Goal: Task Accomplishment & Management: Complete application form

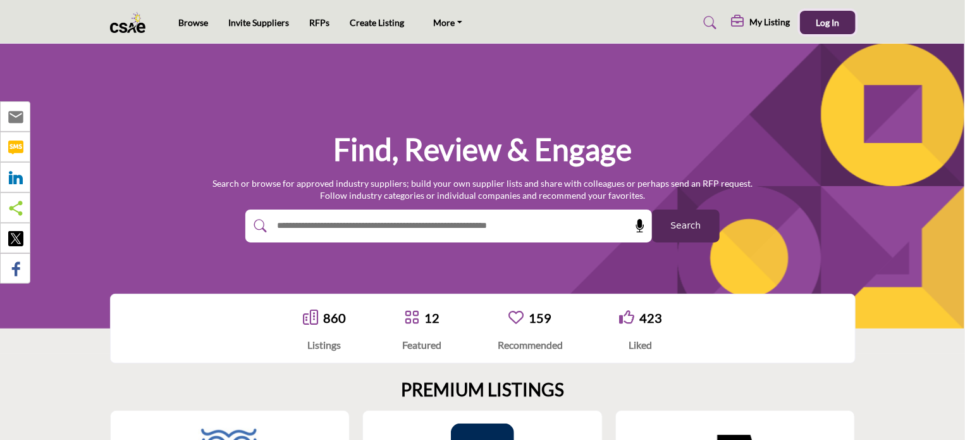
click at [830, 28] on button "Log In" at bounding box center [828, 22] width 56 height 23
click at [319, 21] on link "RFPs" at bounding box center [319, 24] width 20 height 11
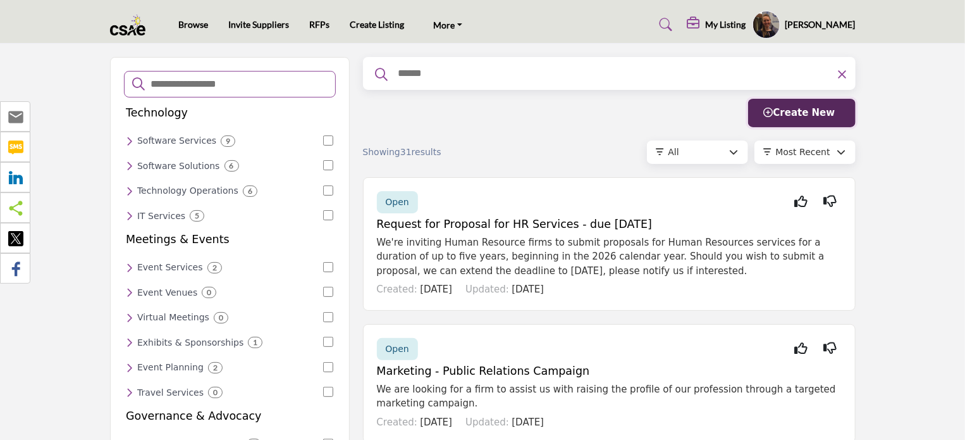
click at [799, 111] on span "Create New" at bounding box center [799, 112] width 71 height 11
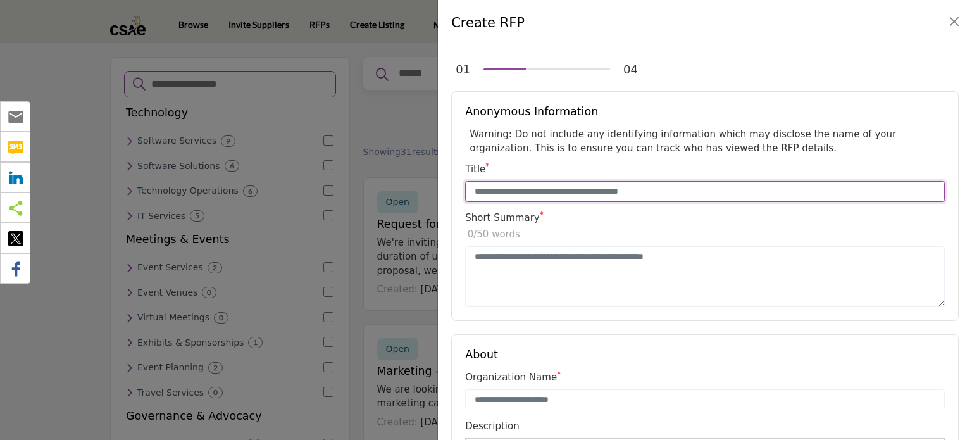
click at [549, 194] on input "Enter Title e.g. New CRM for Medium Sized Org" at bounding box center [704, 192] width 479 height 22
type input "**********"
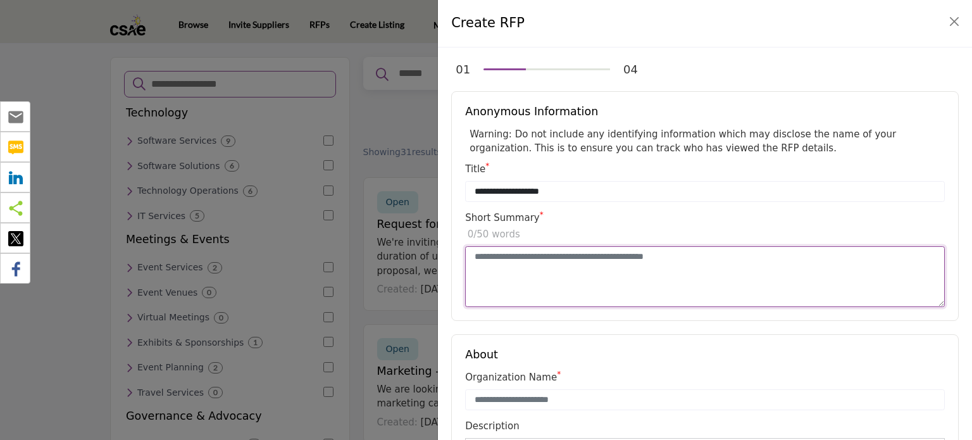
click at [527, 271] on textarea "Enter Short Summary e.g. New CRM for Medium Sized Org" at bounding box center [704, 276] width 479 height 61
paste textarea "**********"
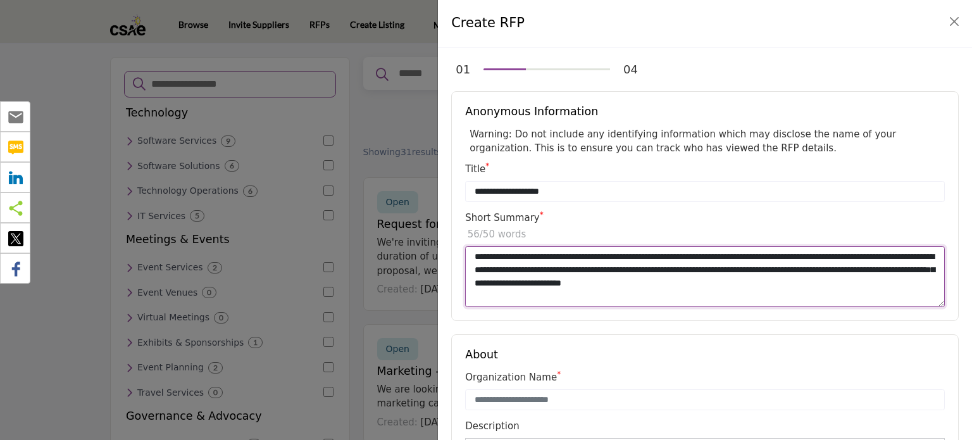
drag, startPoint x: 492, startPoint y: 254, endPoint x: 664, endPoint y: 251, distance: 171.4
click at [664, 251] on textarea "**********" at bounding box center [704, 276] width 479 height 61
type textarea "**********"
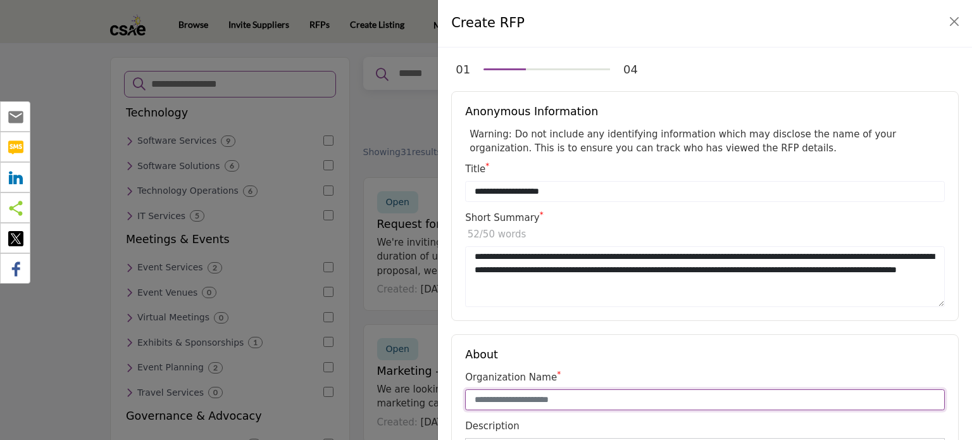
click at [484, 397] on input "Enter organization name" at bounding box center [704, 400] width 479 height 22
paste input "**********"
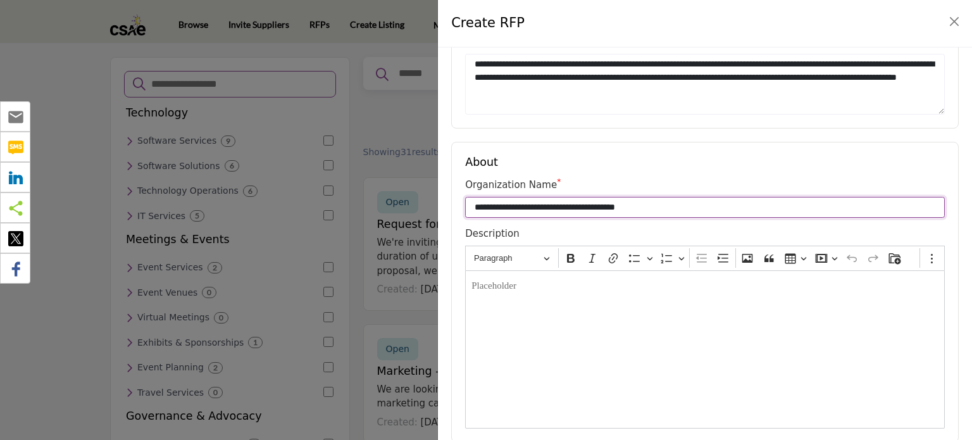
scroll to position [190, 0]
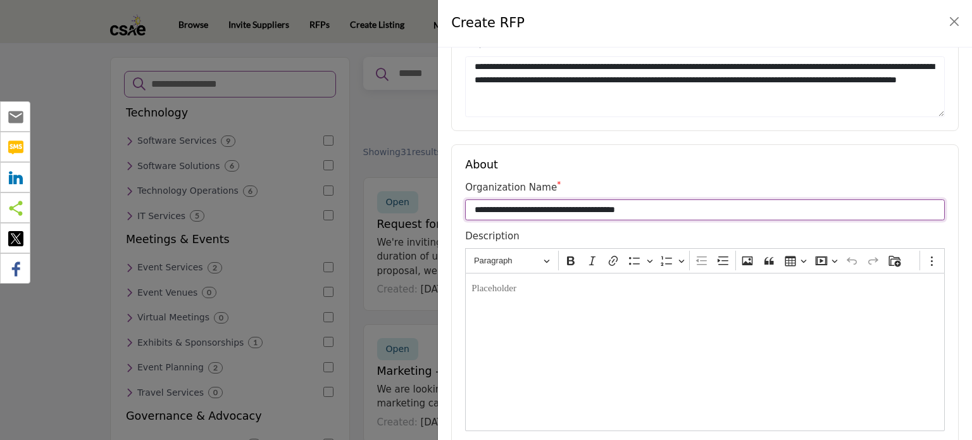
type input "**********"
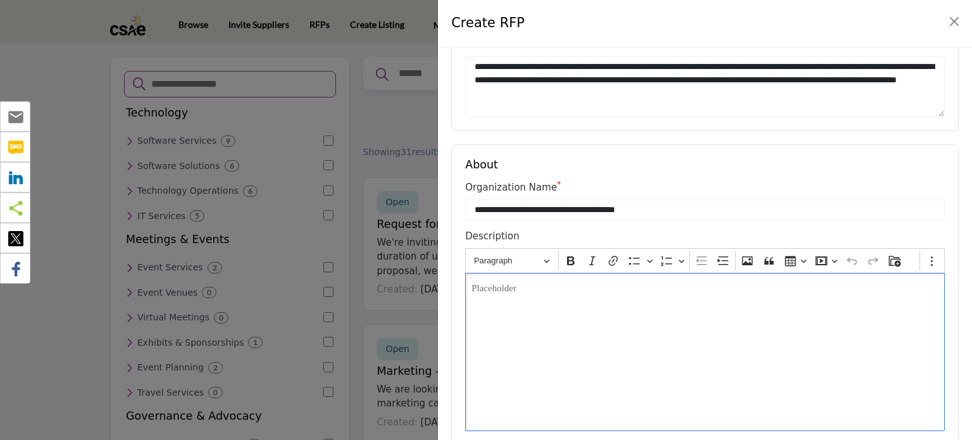
click at [543, 305] on div "Editor editing area: main" at bounding box center [704, 352] width 479 height 158
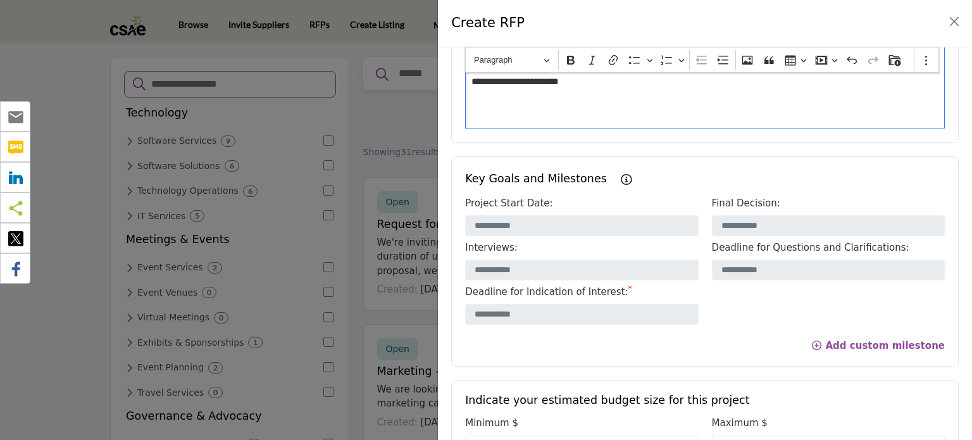
scroll to position [506, 0]
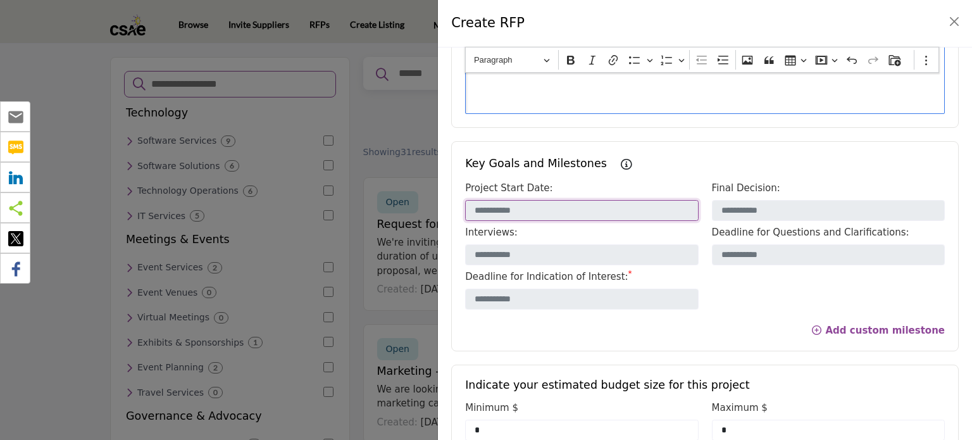
click at [541, 211] on input "text" at bounding box center [581, 211] width 233 height 22
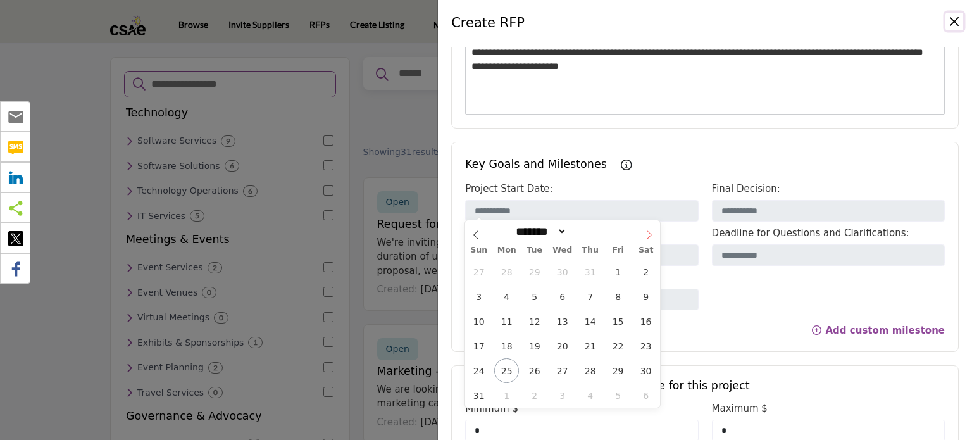
click at [646, 232] on icon at bounding box center [649, 234] width 9 height 9
select select "*"
click at [563, 270] on span "1" at bounding box center [562, 271] width 25 height 25
type input "********"
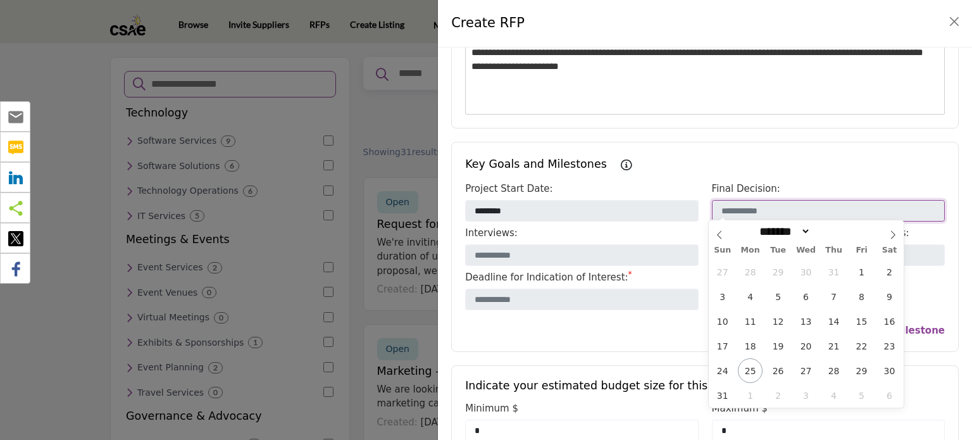
click at [744, 209] on input "text" at bounding box center [828, 211] width 233 height 22
click at [889, 236] on icon at bounding box center [892, 234] width 9 height 9
select select "*"
click at [779, 373] on span "30" at bounding box center [777, 370] width 25 height 25
type input "********"
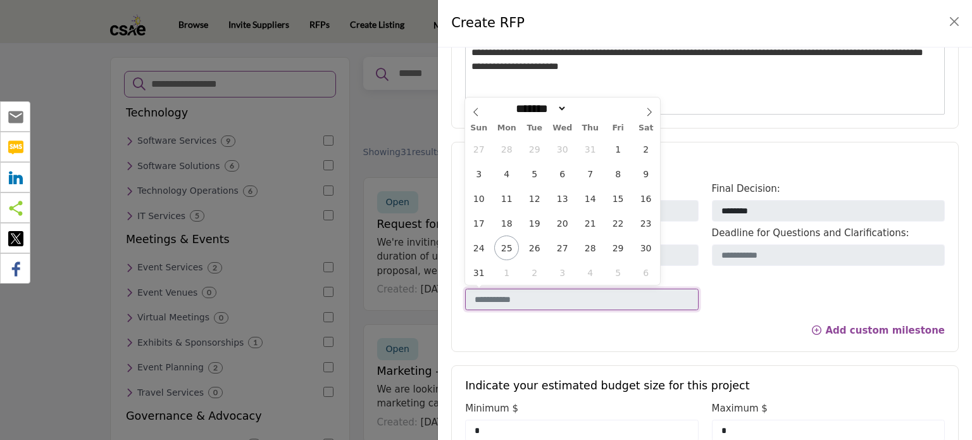
click at [619, 296] on input "text" at bounding box center [581, 299] width 233 height 22
click at [650, 114] on icon at bounding box center [649, 112] width 9 height 9
select select "*"
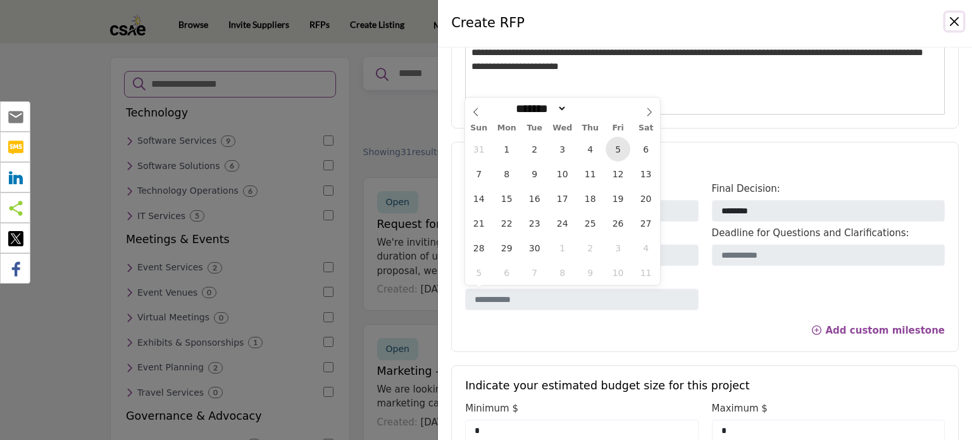
click at [621, 143] on span "5" at bounding box center [617, 149] width 25 height 25
type input "********"
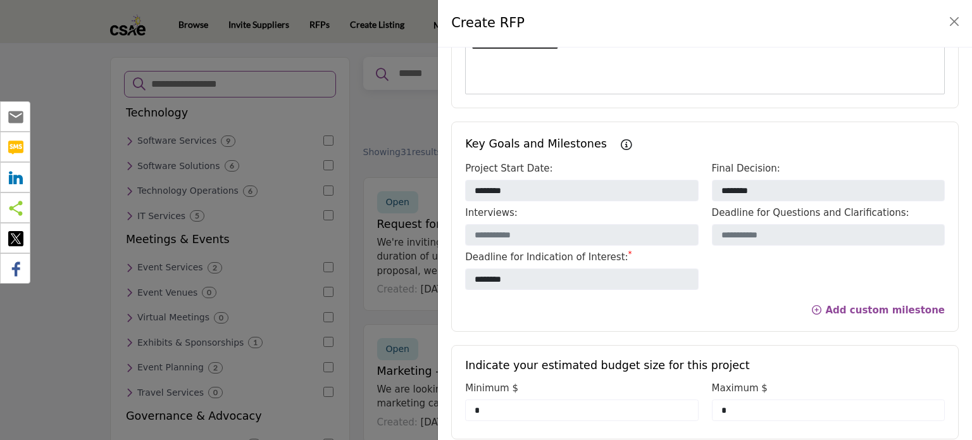
scroll to position [519, 0]
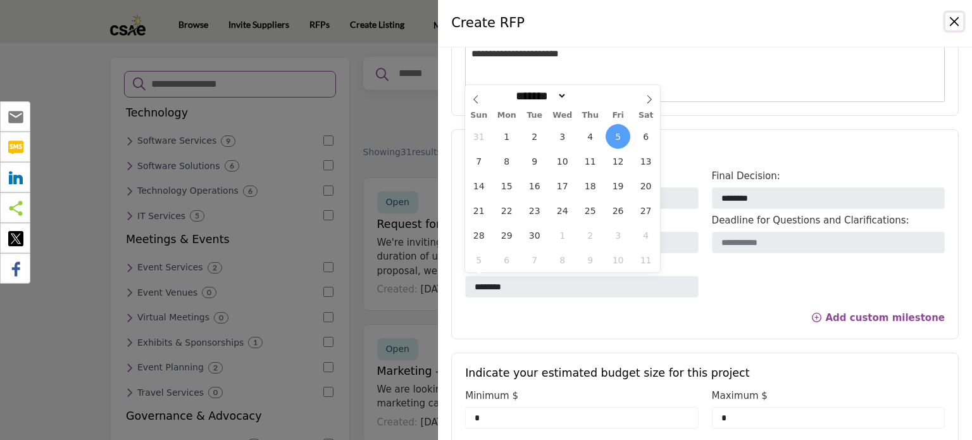
click at [520, 197] on div "31 1 2 3 4 5 6 7 8 9 10 11 12 13 14 15 16 17 18 19 20 21 22 23 24 25 26 27 28 2…" at bounding box center [562, 198] width 195 height 148
click at [648, 99] on icon at bounding box center [649, 99] width 9 height 9
select select "*"
click at [556, 142] on span "1" at bounding box center [562, 136] width 25 height 25
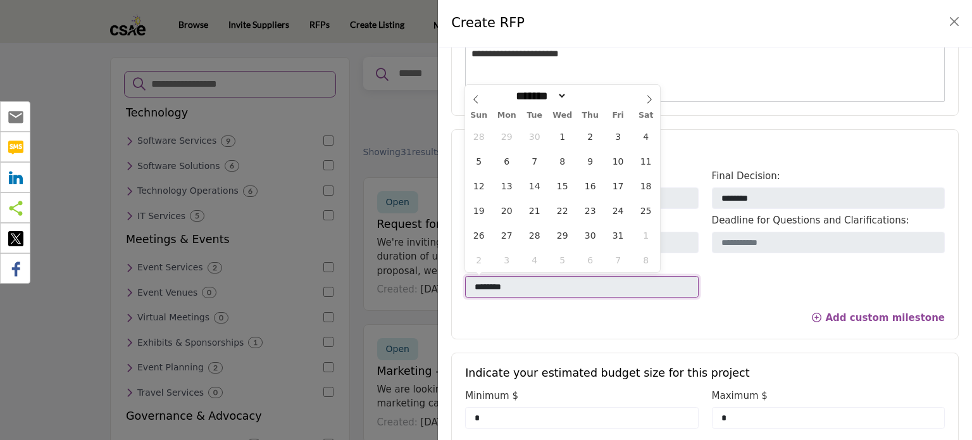
type input "********"
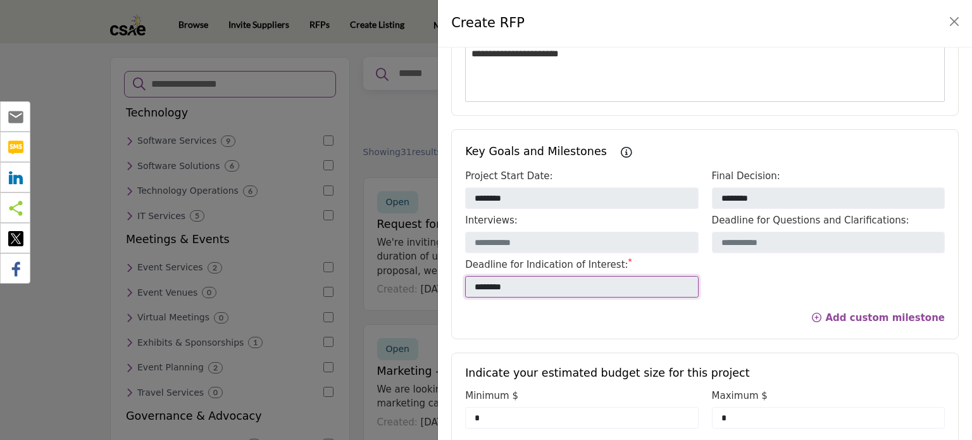
click at [519, 280] on input "********" at bounding box center [581, 287] width 233 height 22
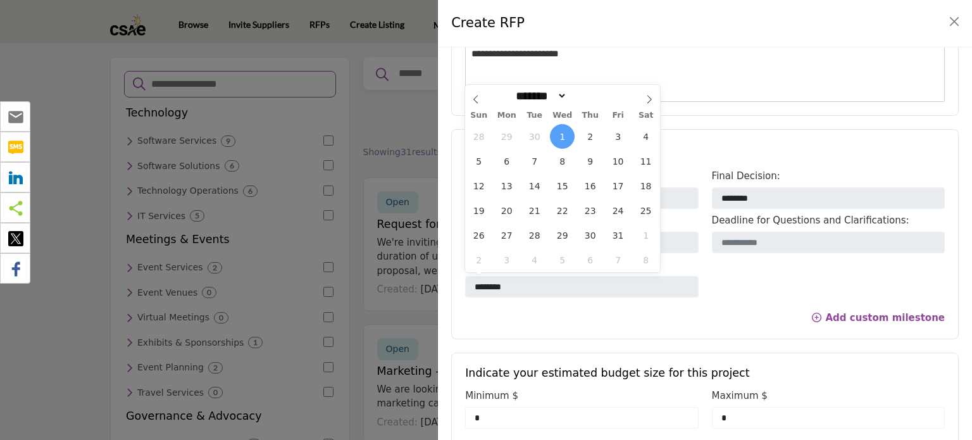
click at [754, 290] on div "Project Start Date: ******** Final Decision: ******** Interviews: Deadline for …" at bounding box center [705, 235] width 493 height 133
click at [602, 283] on input "********" at bounding box center [581, 287] width 233 height 22
click at [483, 99] on span at bounding box center [476, 96] width 22 height 22
select select "*"
click at [622, 133] on span "5" at bounding box center [617, 136] width 25 height 25
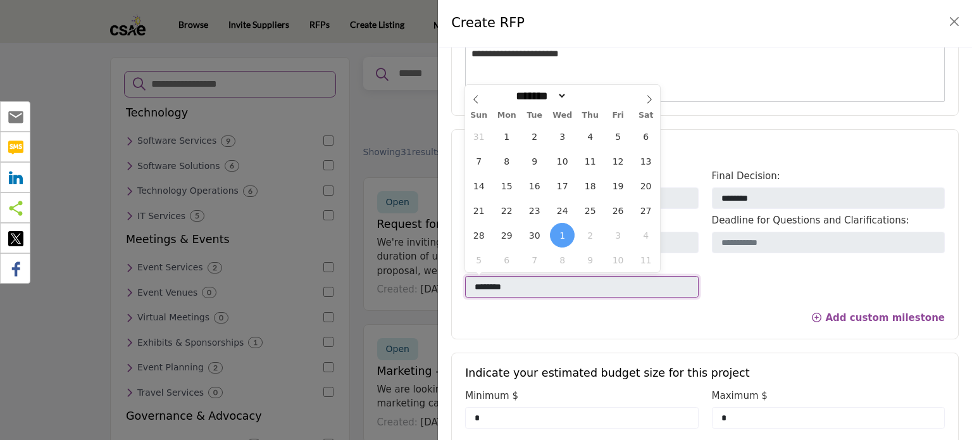
type input "********"
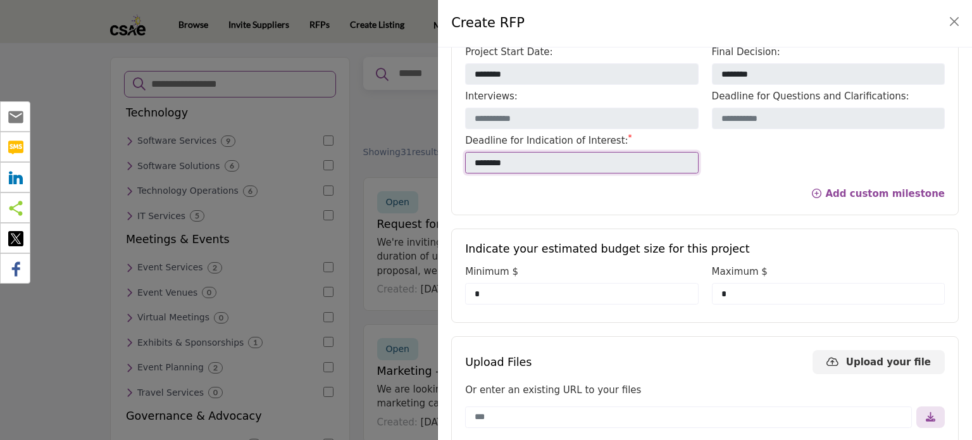
scroll to position [645, 0]
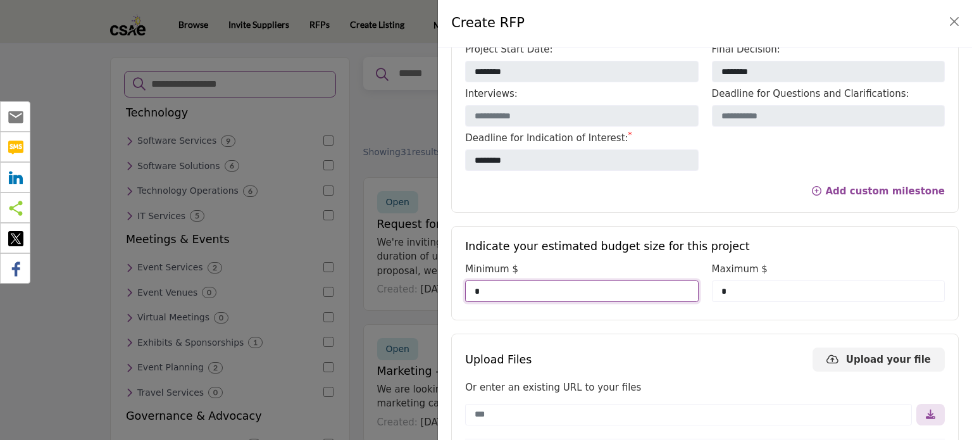
click at [536, 291] on input "*" at bounding box center [581, 291] width 233 height 22
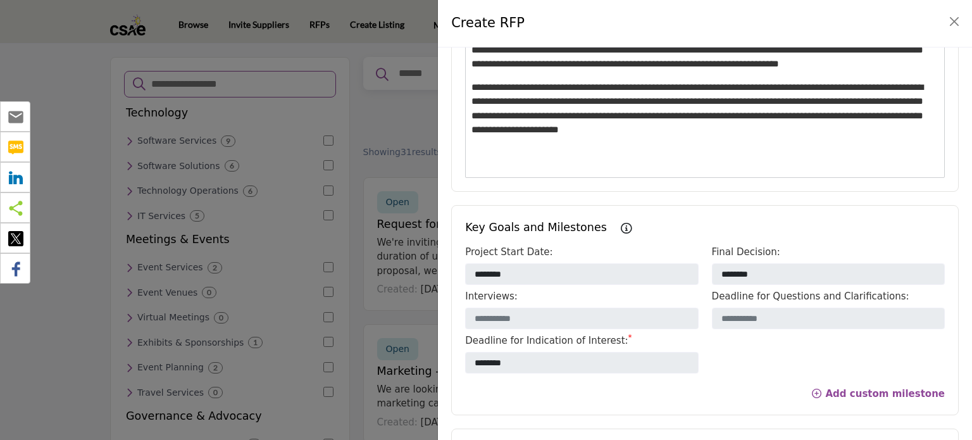
scroll to position [708, 0]
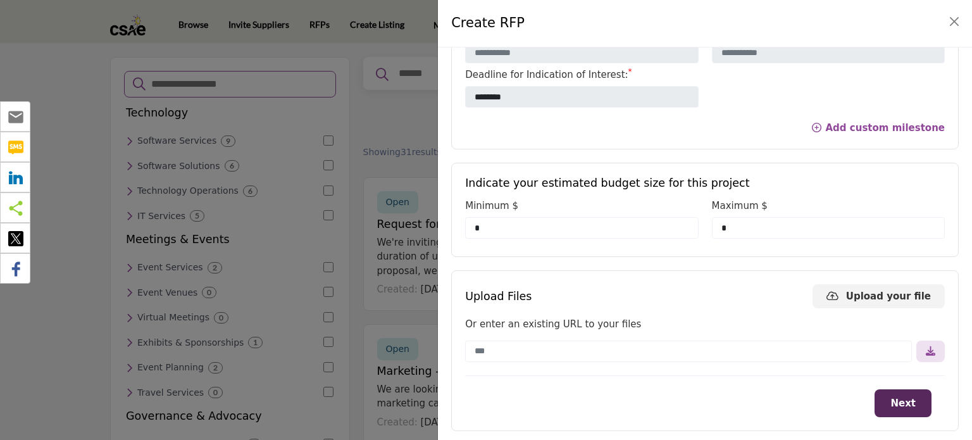
click at [520, 256] on div "01 04 Listing Type Please select your listing type as below ********* Anonymous…" at bounding box center [705, 243] width 534 height 393
click at [887, 392] on button "Next" at bounding box center [902, 403] width 57 height 28
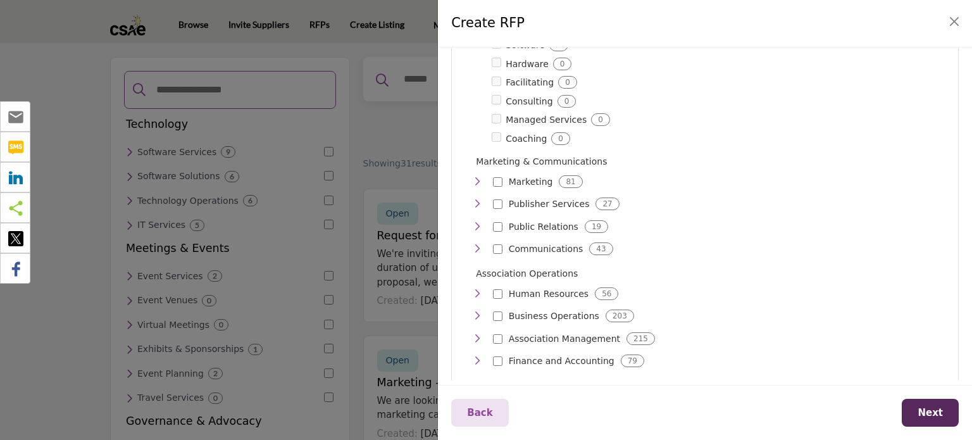
scroll to position [857, 0]
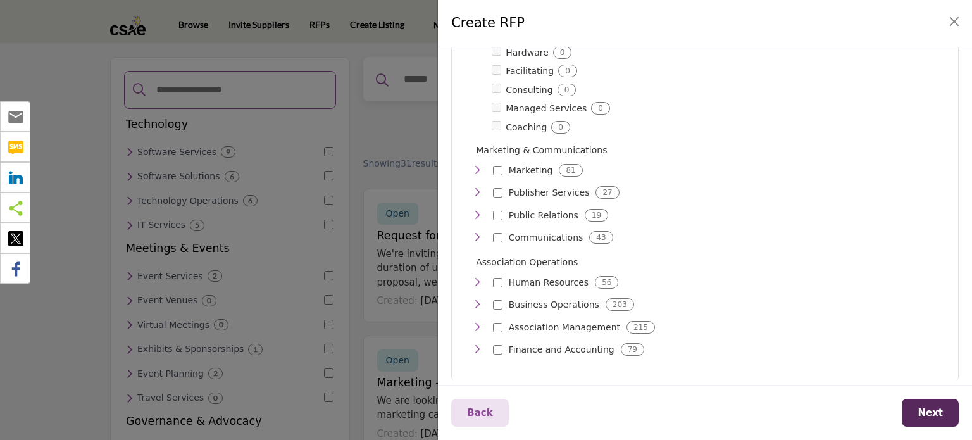
click at [476, 277] on icon "Toggle Category" at bounding box center [477, 282] width 10 height 10
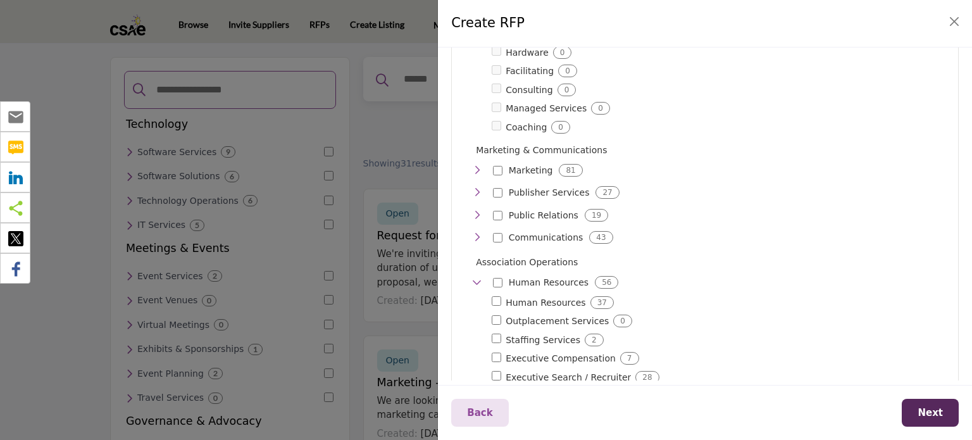
click at [476, 277] on icon "Toggle Category" at bounding box center [477, 282] width 10 height 10
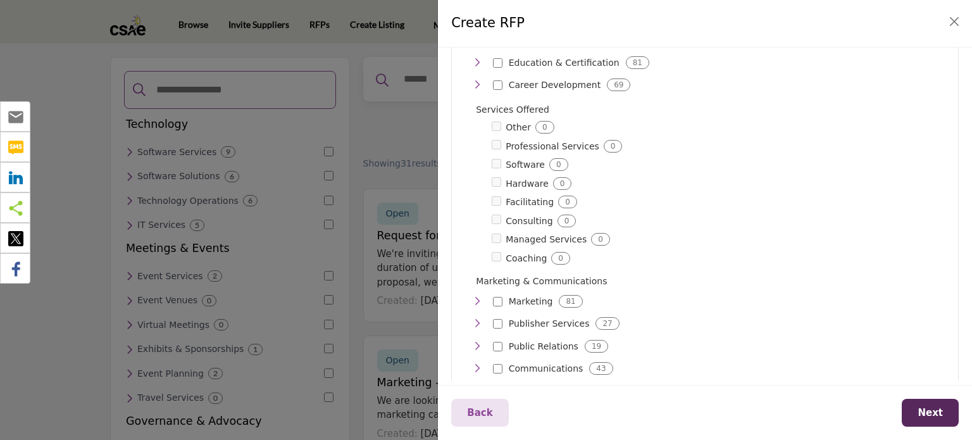
scroll to position [667, 0]
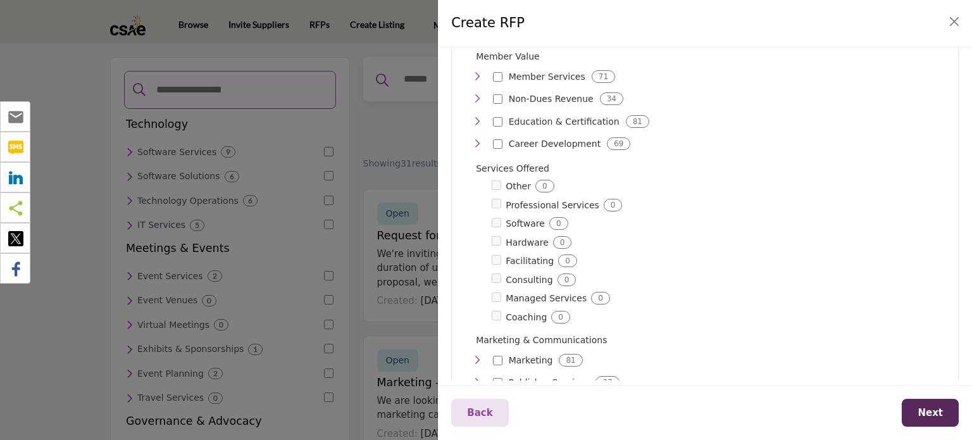
click at [474, 71] on icon "Toggle Category" at bounding box center [477, 76] width 10 height 10
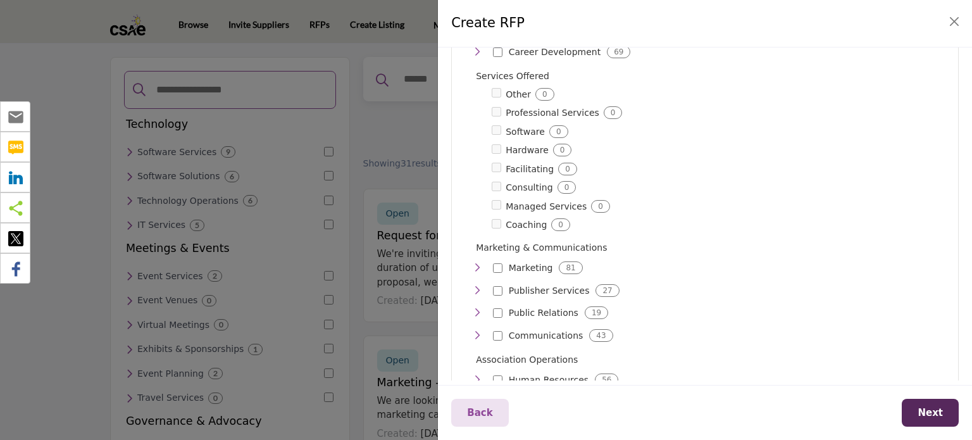
scroll to position [886, 0]
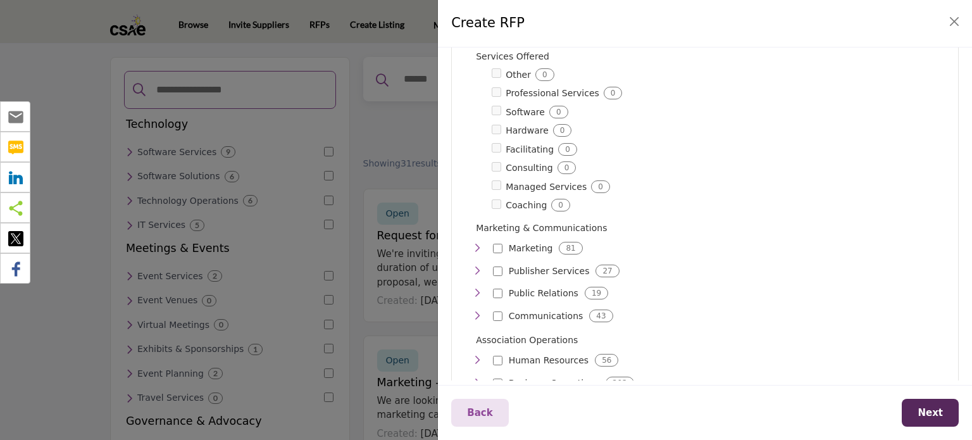
click at [474, 266] on icon "Toggle Category" at bounding box center [477, 271] width 10 height 10
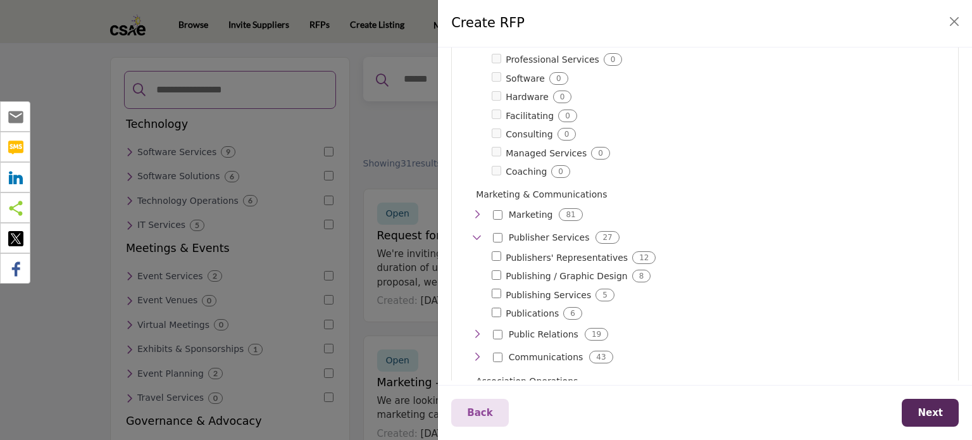
scroll to position [949, 0]
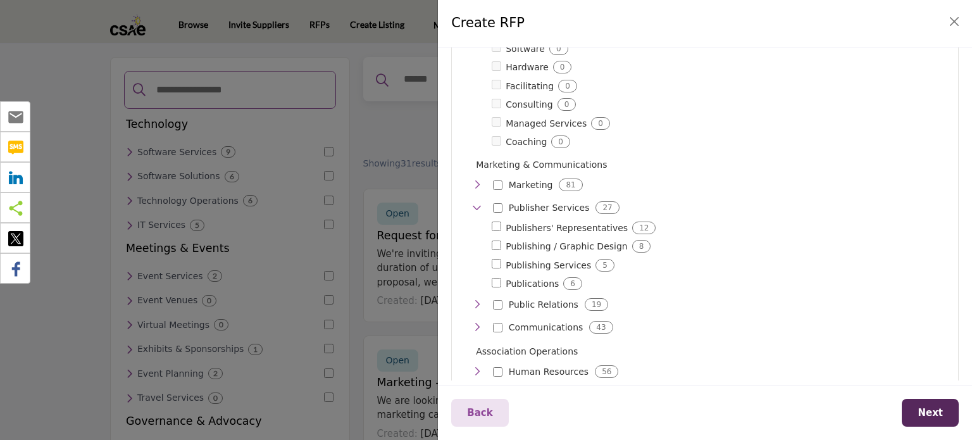
click at [476, 299] on icon "Toggle Category" at bounding box center [477, 304] width 10 height 10
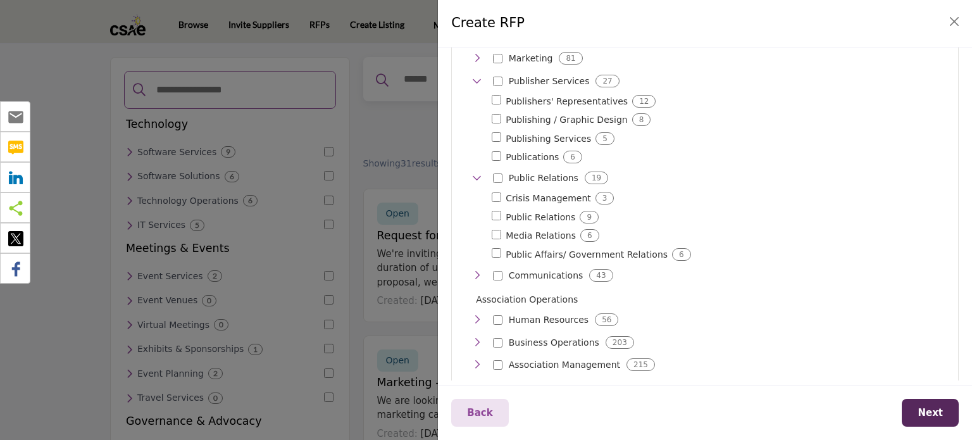
click at [473, 314] on icon "Toggle Category" at bounding box center [477, 319] width 10 height 10
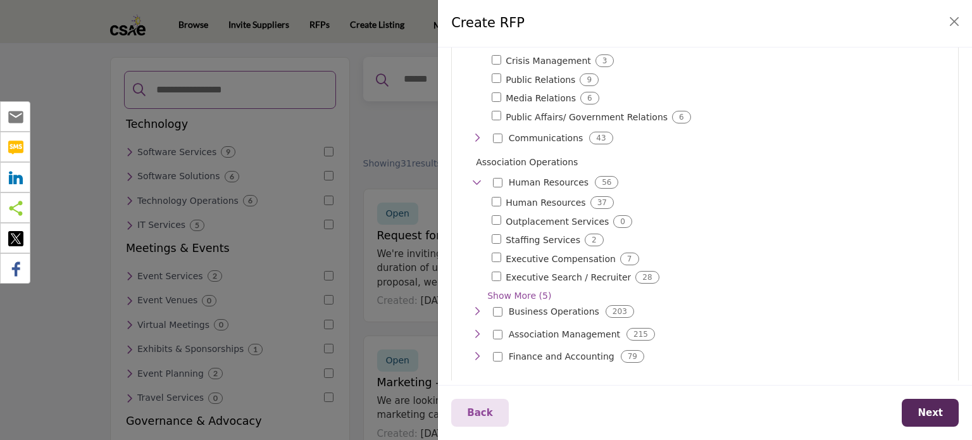
scroll to position [1220, 0]
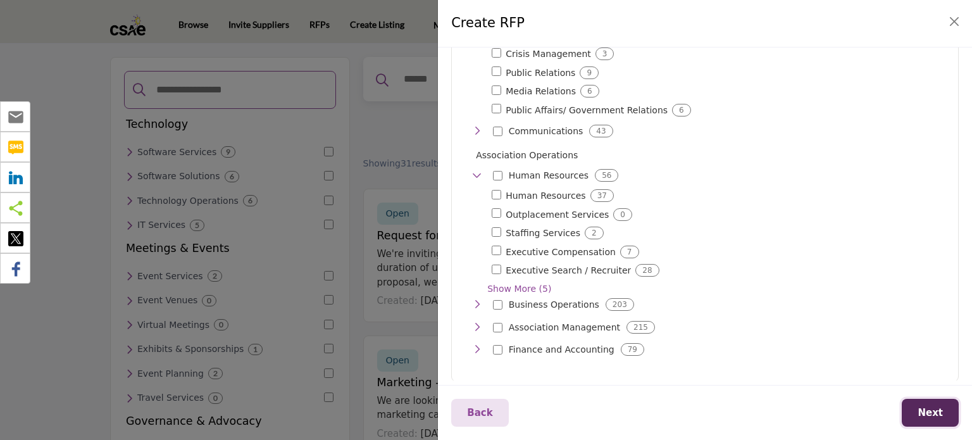
click at [934, 422] on button "Next" at bounding box center [929, 413] width 57 height 28
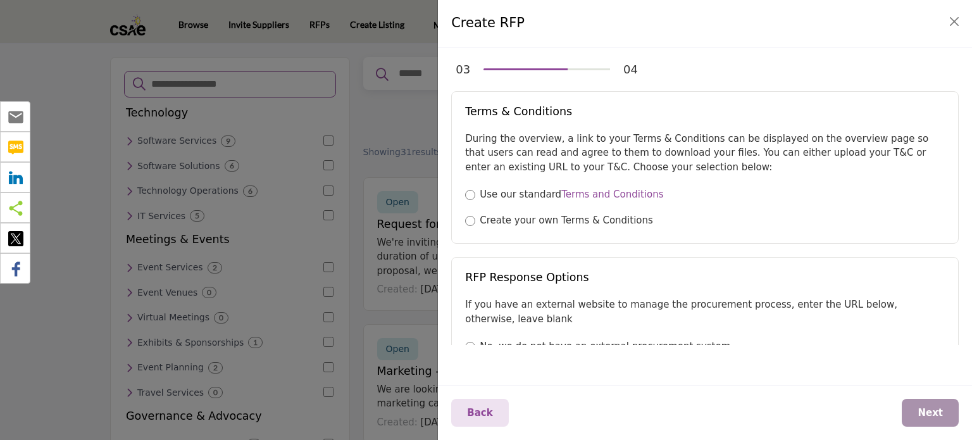
click at [761, 366] on div "03 04 Terms & Conditions During the overview, a link to your Terms & Conditions…" at bounding box center [705, 243] width 534 height 393
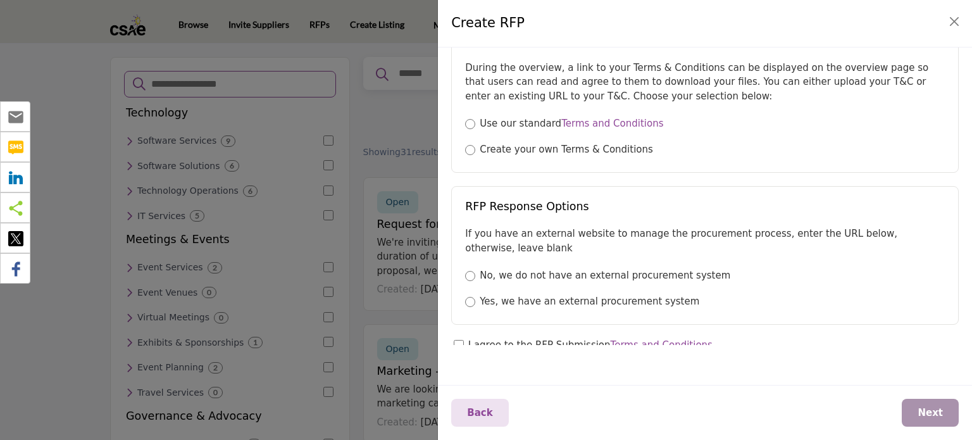
scroll to position [75, 0]
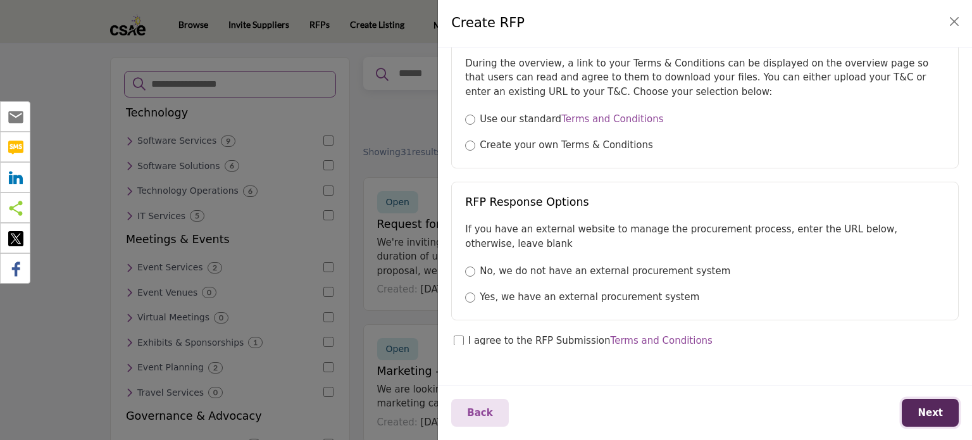
click at [934, 410] on span "Next" at bounding box center [929, 412] width 25 height 11
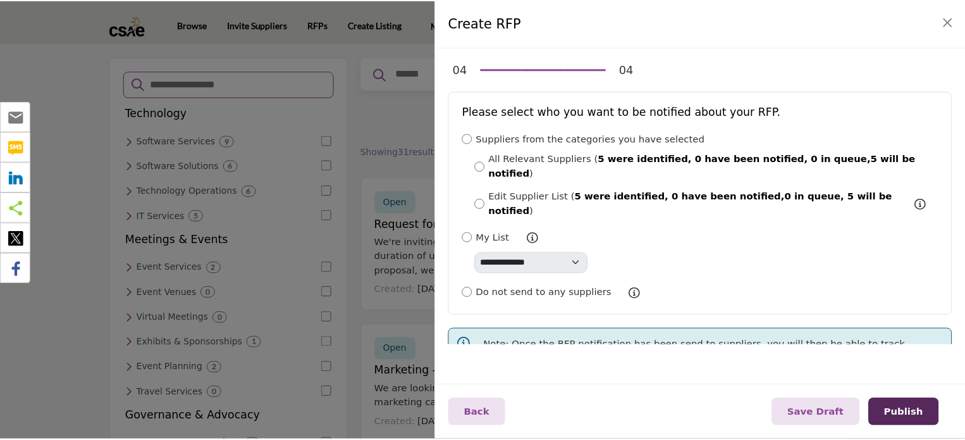
scroll to position [16, 0]
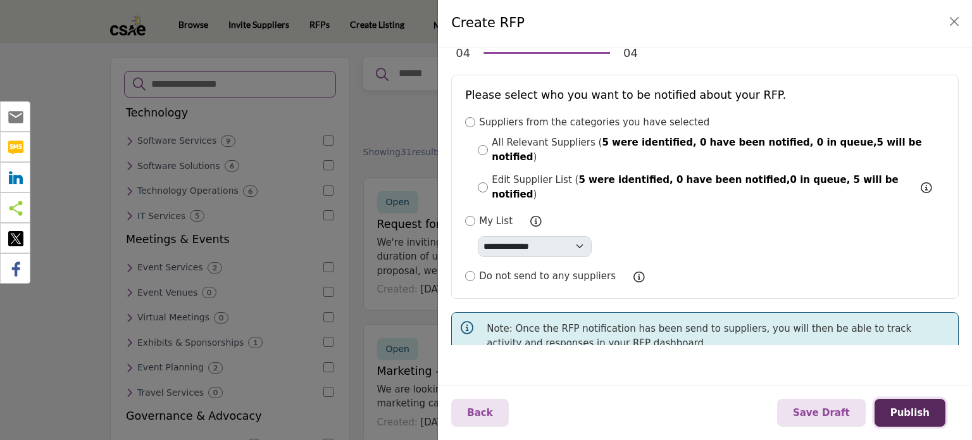
click at [918, 417] on span "Publish" at bounding box center [909, 412] width 39 height 11
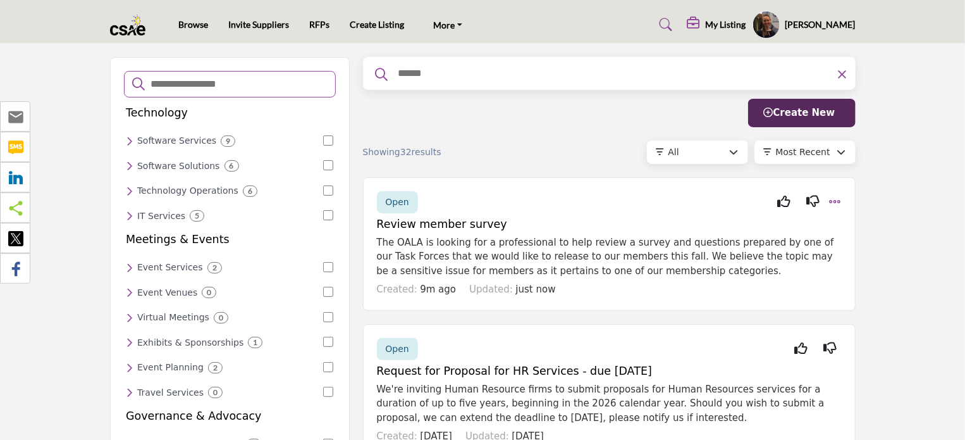
click at [729, 21] on h5 "My Listing" at bounding box center [726, 24] width 40 height 11
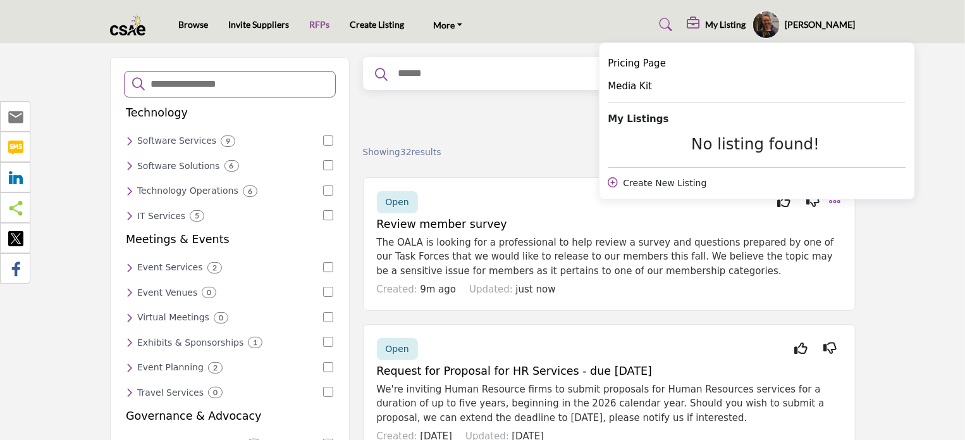
click at [319, 20] on link "RFPs" at bounding box center [319, 24] width 20 height 11
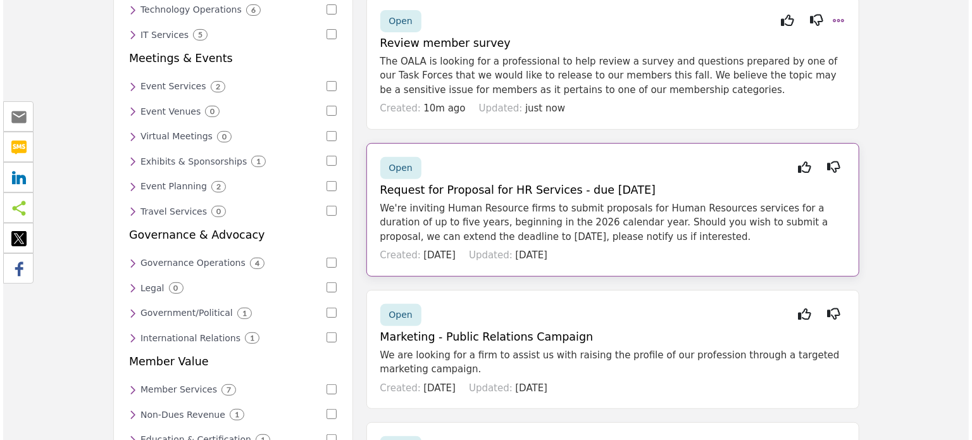
scroll to position [190, 0]
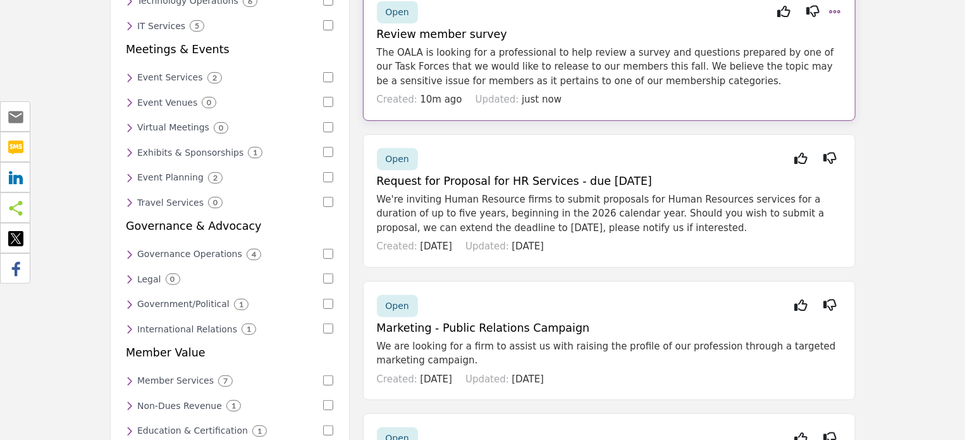
click at [665, 88] on div "Created: 10m ago Updated: just now" at bounding box center [609, 97] width 465 height 19
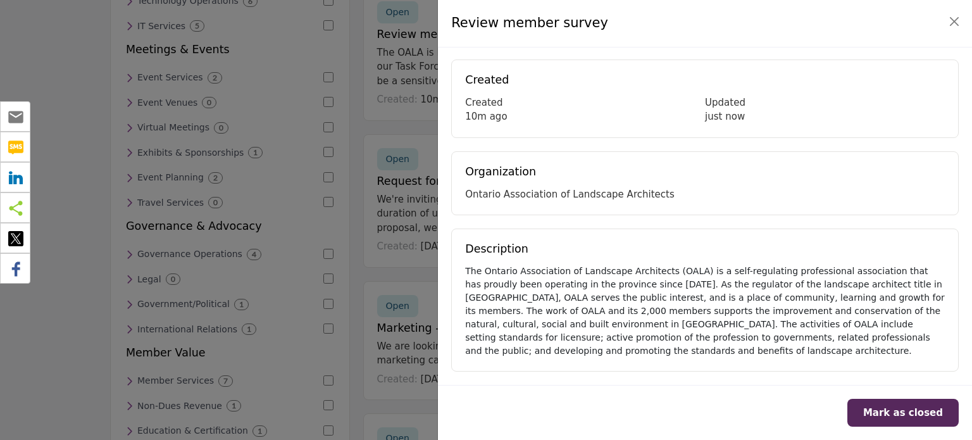
scroll to position [0, 0]
click at [949, 27] on button "Close" at bounding box center [954, 22] width 18 height 18
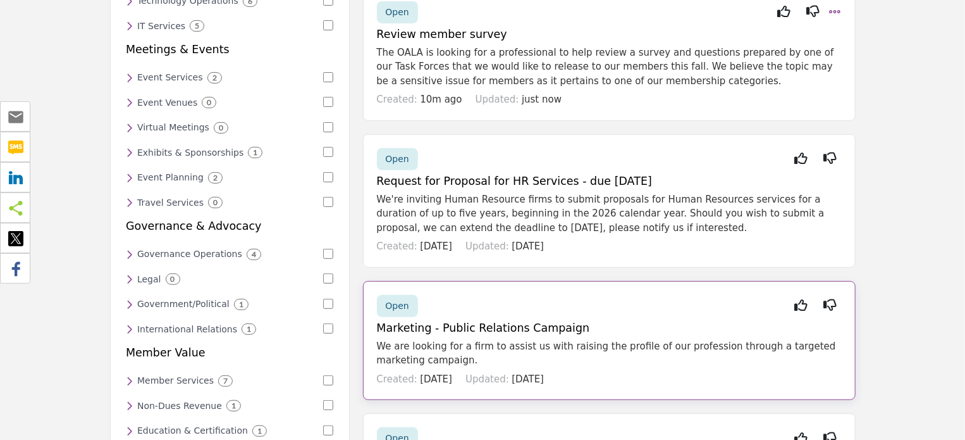
click at [537, 326] on h5 "Marketing - Public Relations Campaign" at bounding box center [609, 327] width 465 height 13
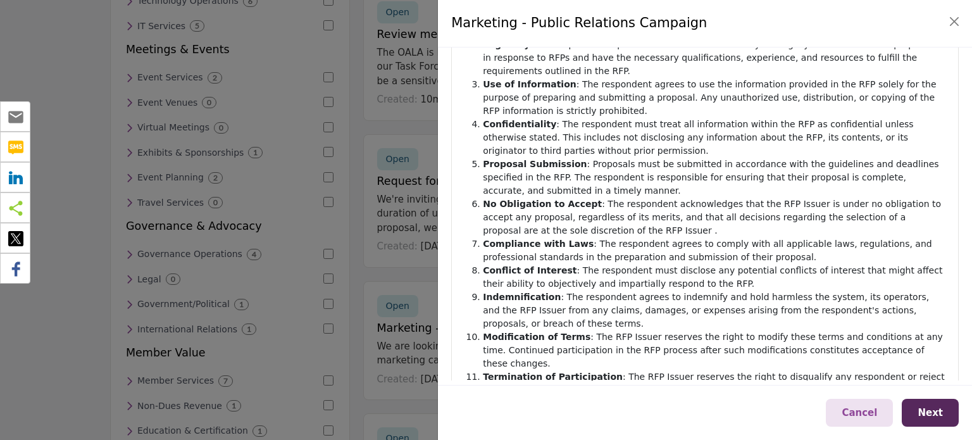
scroll to position [243, 0]
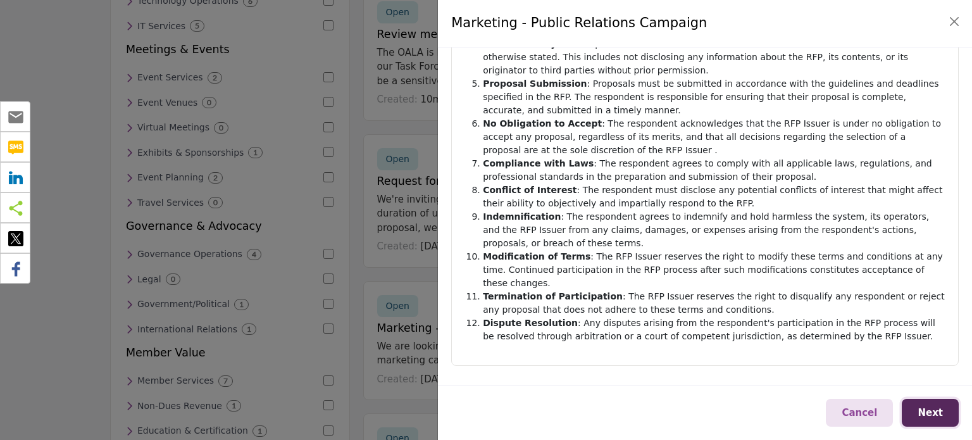
drag, startPoint x: 934, startPoint y: 409, endPoint x: 930, endPoint y: 402, distance: 7.6
click at [934, 409] on span "Next" at bounding box center [929, 412] width 25 height 11
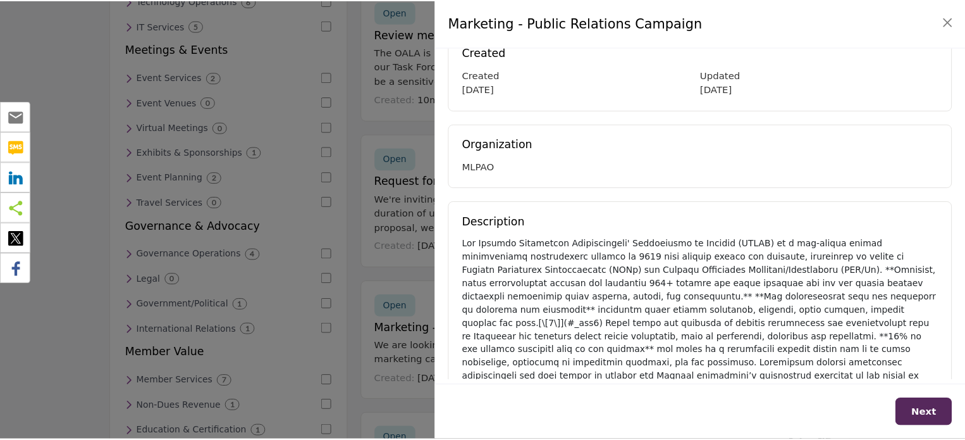
scroll to position [78, 0]
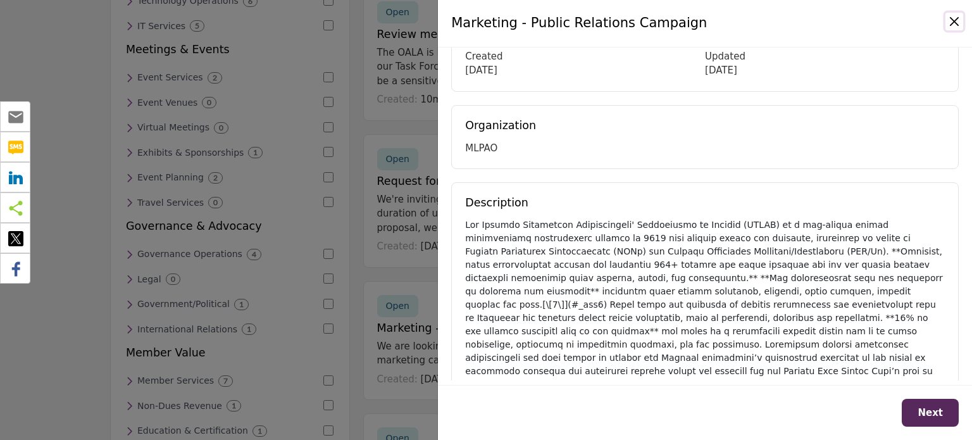
click at [955, 22] on button "Close" at bounding box center [954, 22] width 18 height 18
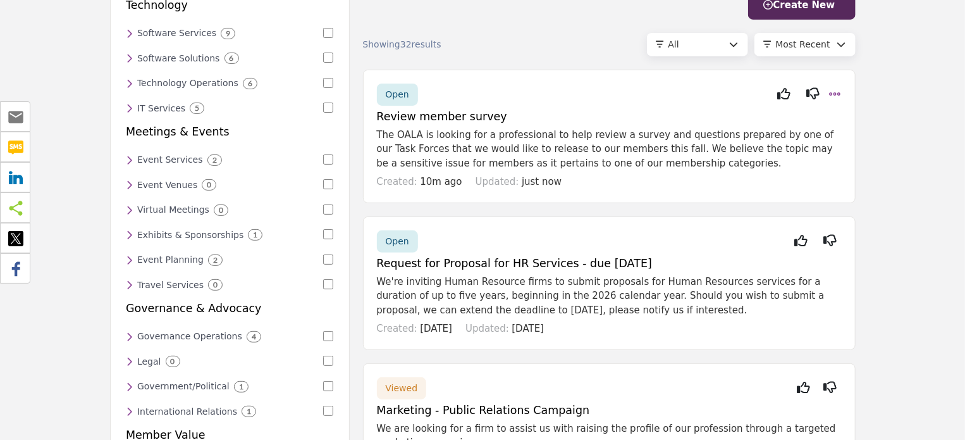
scroll to position [0, 0]
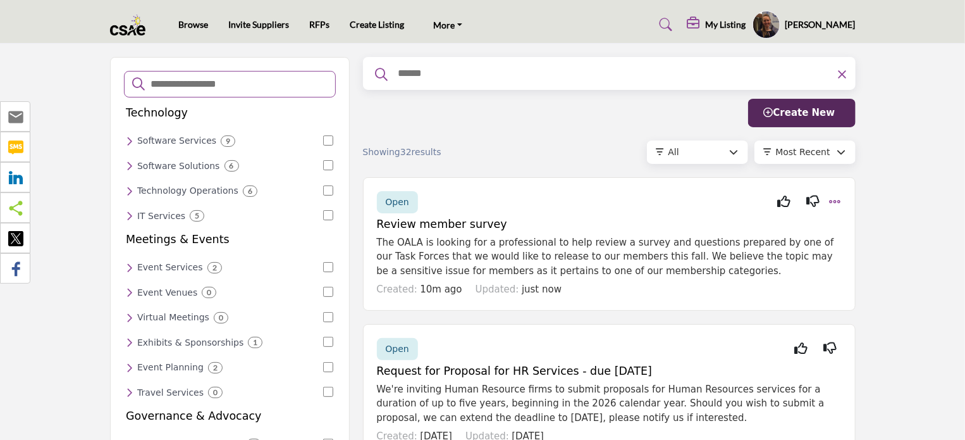
click at [721, 146] on div "All" at bounding box center [699, 151] width 61 height 13
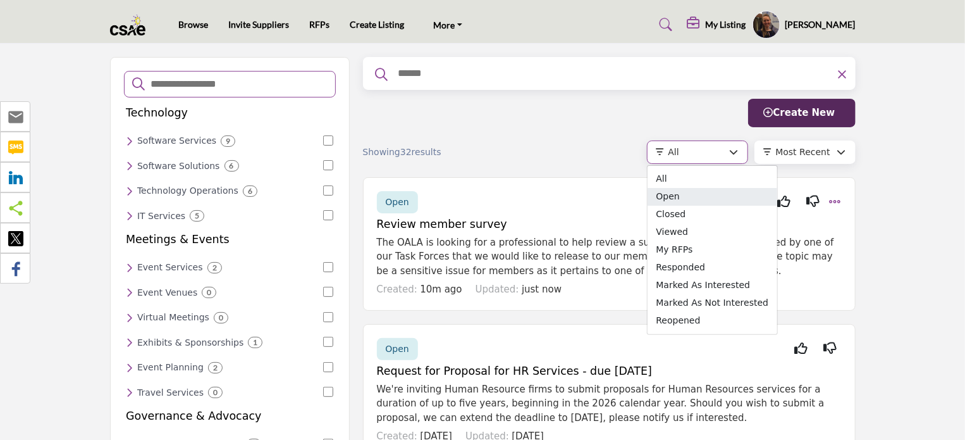
click at [690, 195] on span "Open" at bounding box center [713, 197] width 130 height 18
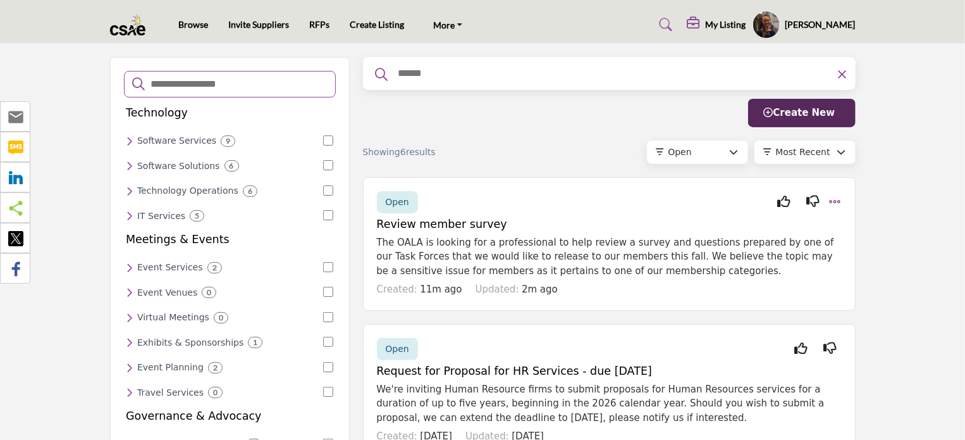
click at [136, 27] on img at bounding box center [131, 25] width 42 height 21
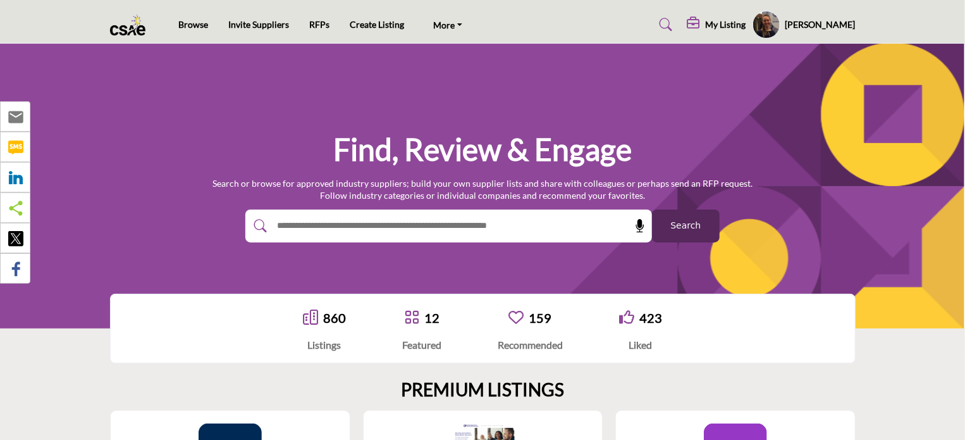
click at [124, 25] on img at bounding box center [131, 25] width 42 height 21
